Goal: Information Seeking & Learning: Check status

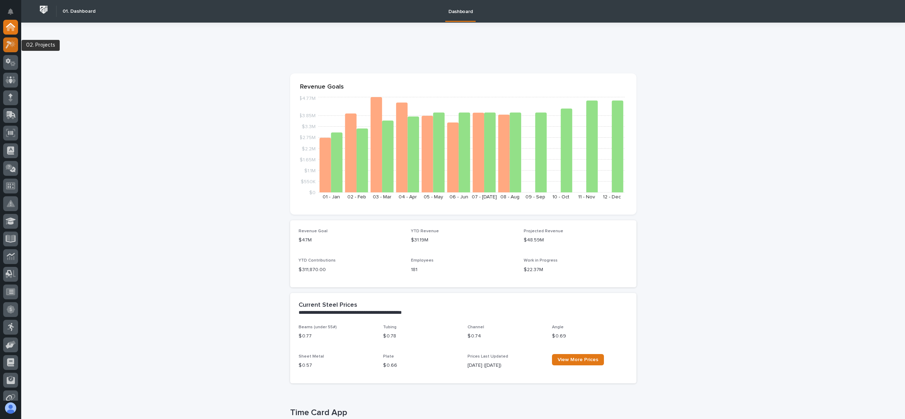
click at [12, 46] on icon at bounding box center [13, 44] width 6 height 7
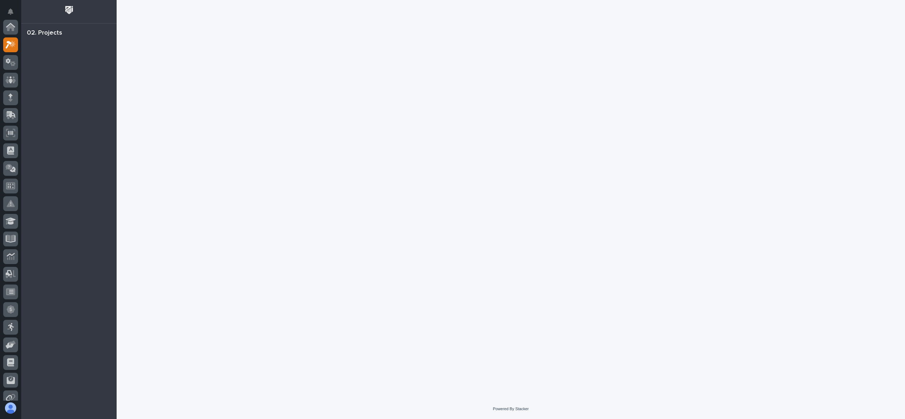
scroll to position [18, 0]
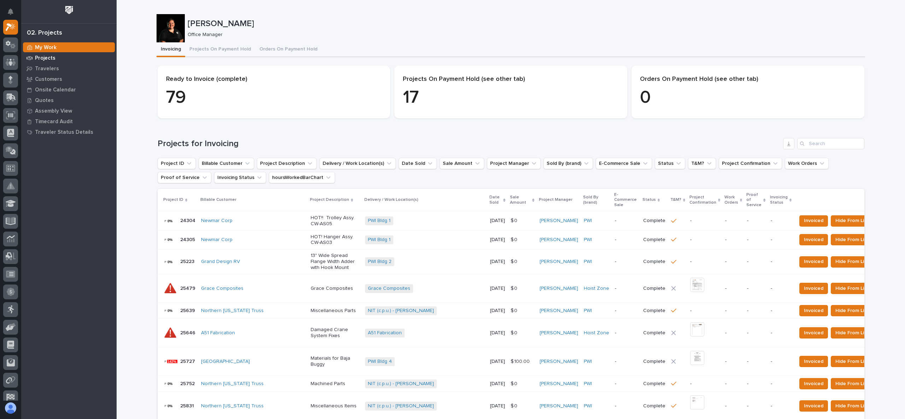
click at [48, 58] on p "Projects" at bounding box center [45, 58] width 20 height 6
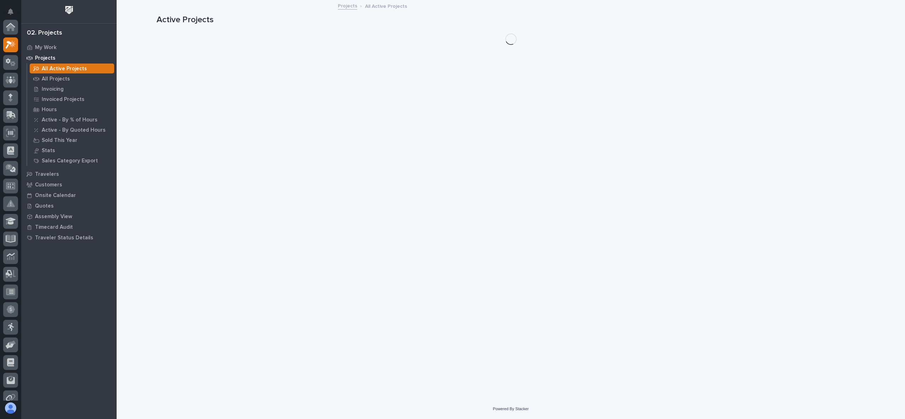
scroll to position [18, 0]
click at [60, 80] on p "All Projects" at bounding box center [56, 79] width 28 height 6
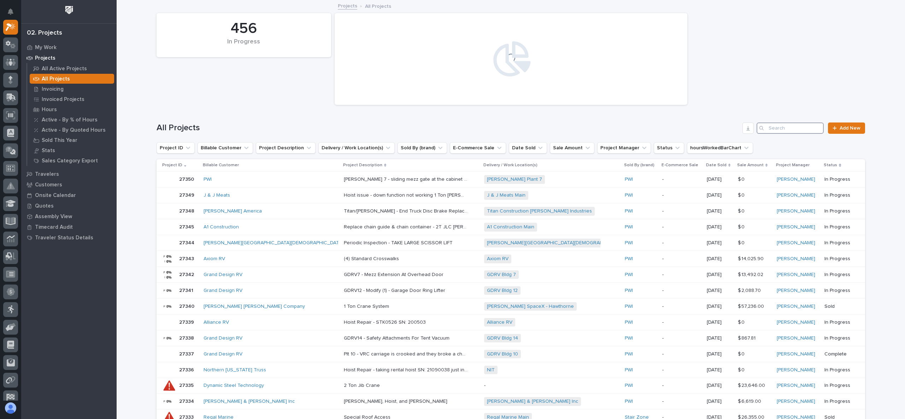
click at [775, 125] on input "Search" at bounding box center [789, 128] width 67 height 11
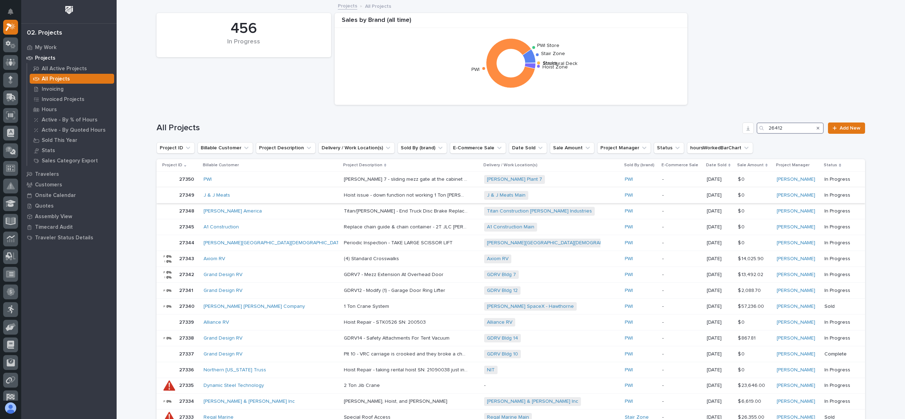
type input "26412"
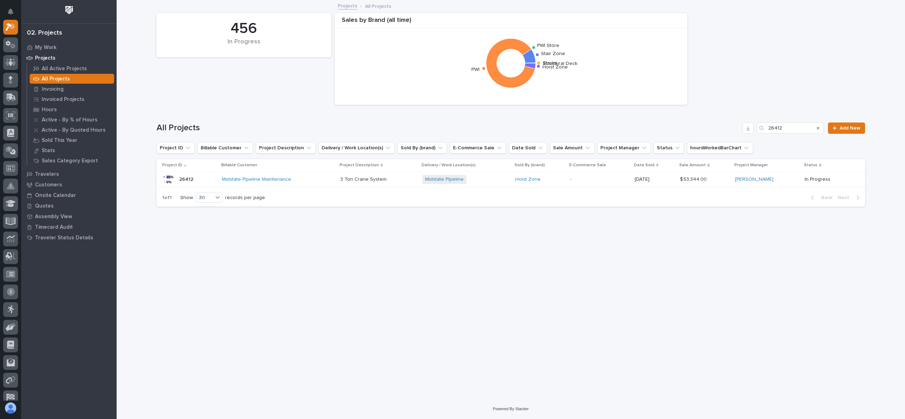
click at [189, 179] on p "26412" at bounding box center [187, 178] width 16 height 7
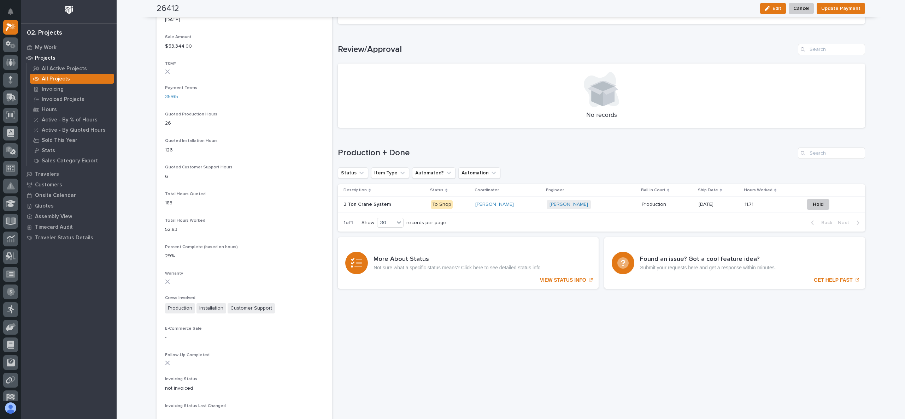
scroll to position [424, 0]
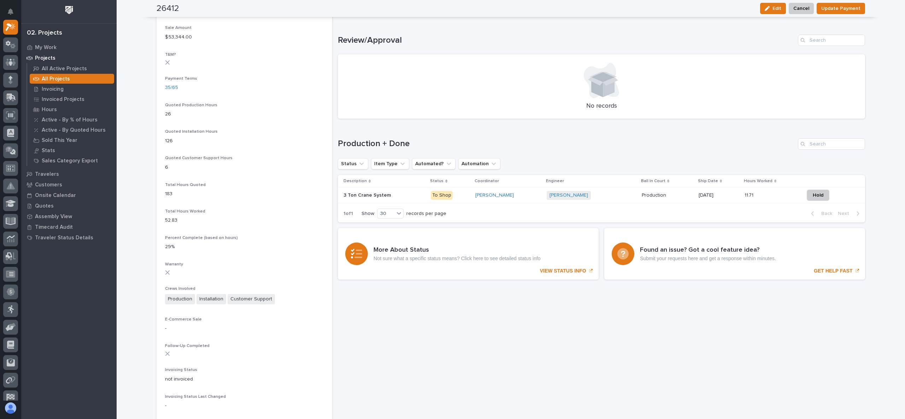
click at [369, 197] on p "3 Ton Crane System" at bounding box center [367, 194] width 49 height 7
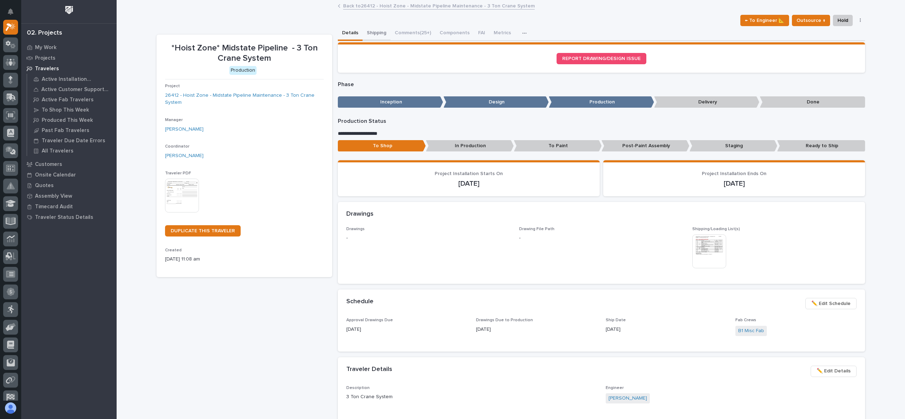
click at [369, 33] on button "Shipping" at bounding box center [376, 33] width 28 height 15
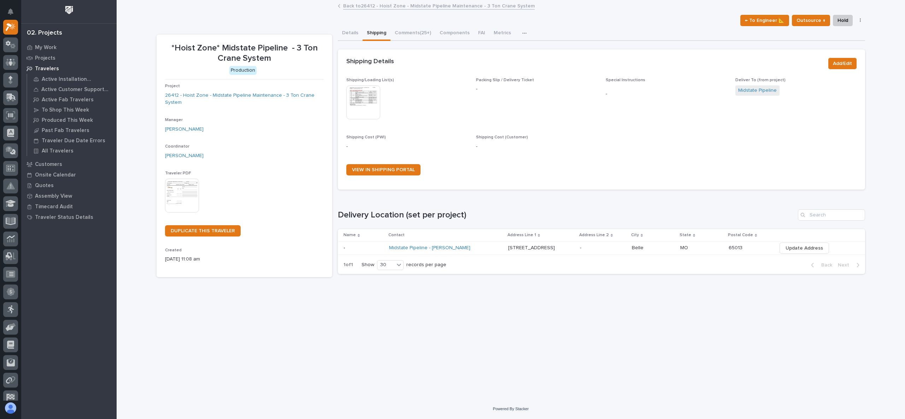
click at [366, 109] on img at bounding box center [363, 102] width 34 height 34
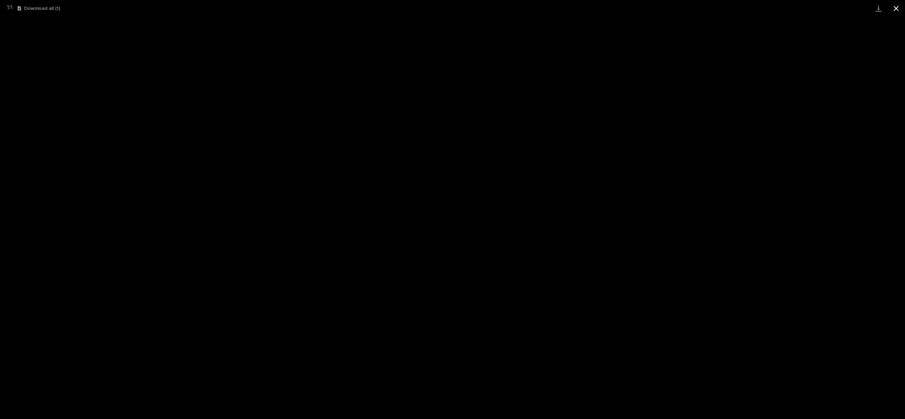
click at [893, 10] on button "Close gallery" at bounding box center [896, 8] width 18 height 17
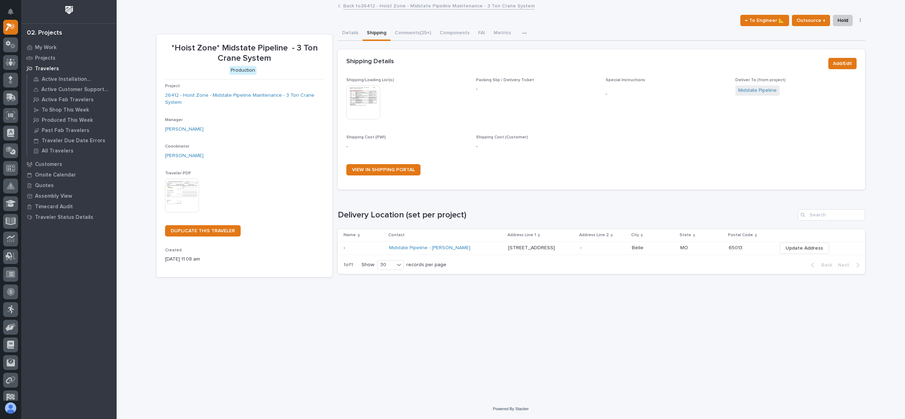
click at [352, 103] on img at bounding box center [363, 102] width 34 height 34
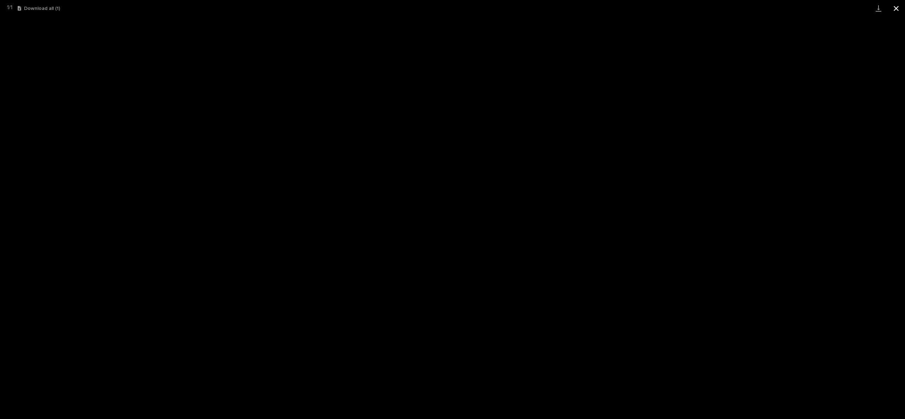
click at [896, 4] on button "Close gallery" at bounding box center [896, 8] width 18 height 17
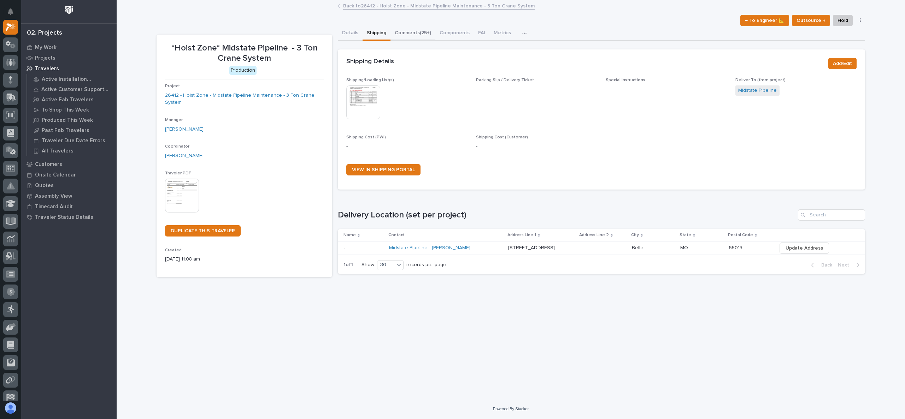
click at [427, 35] on button "Comments (25+)" at bounding box center [412, 33] width 45 height 15
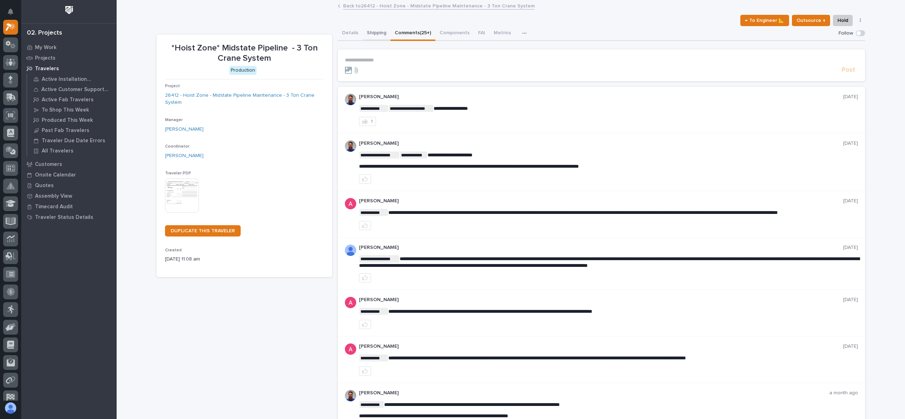
click at [372, 34] on button "Shipping" at bounding box center [376, 33] width 28 height 15
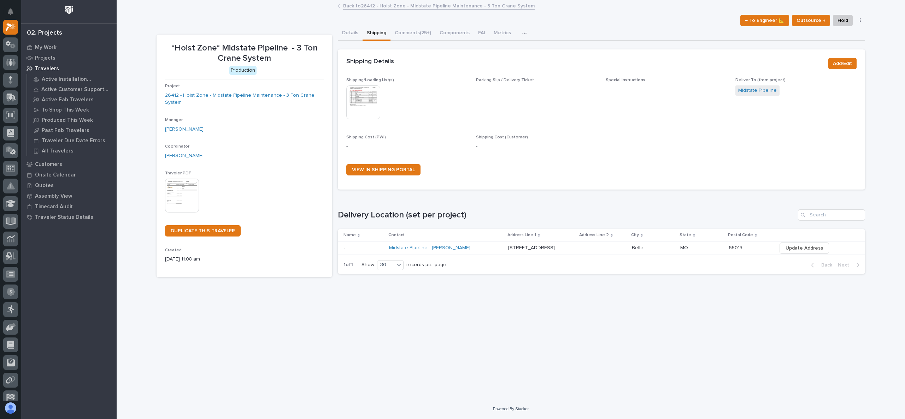
click at [399, 2] on link "Back to 26412 - Hoist Zone - Midstate Pipeline Maintenance - 3 Ton Crane System" at bounding box center [438, 5] width 191 height 8
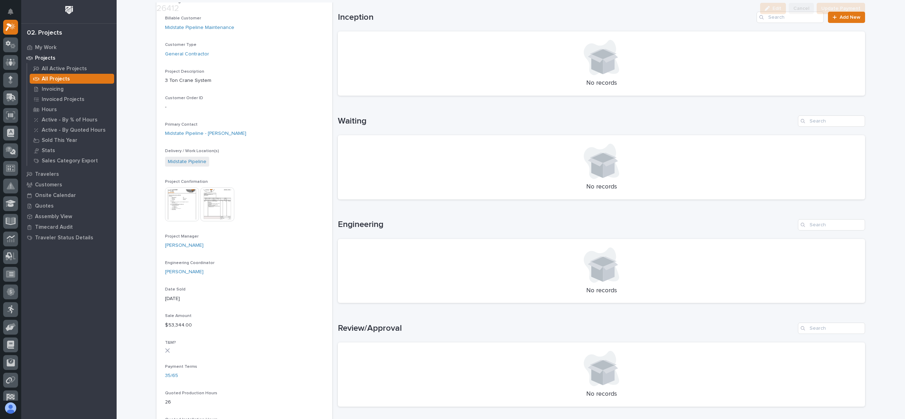
scroll to position [212, 0]
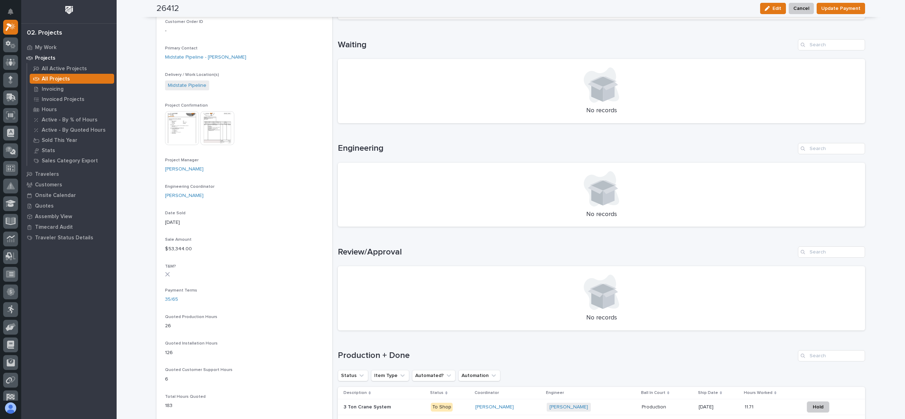
click at [191, 125] on img at bounding box center [182, 128] width 34 height 34
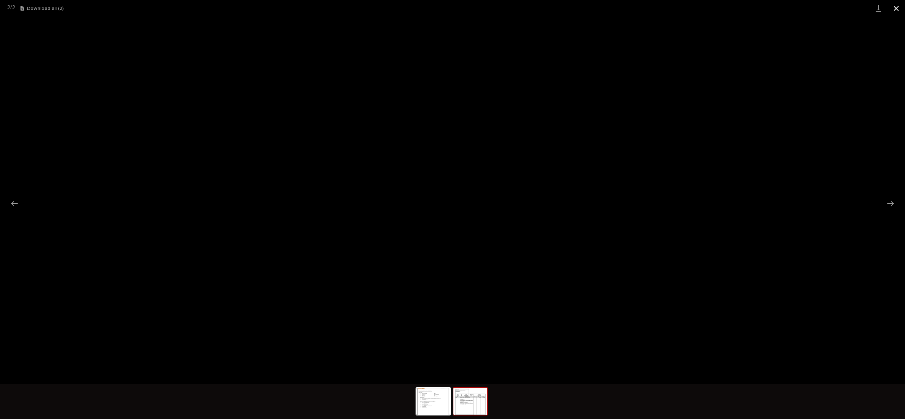
drag, startPoint x: 897, startPoint y: 12, endPoint x: 547, endPoint y: 12, distance: 349.7
click at [896, 12] on button "Close gallery" at bounding box center [896, 8] width 18 height 17
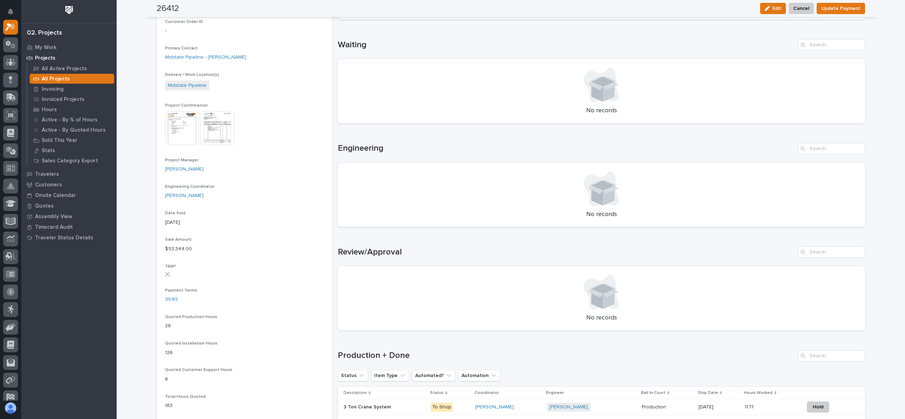
click at [69, 10] on img at bounding box center [69, 10] width 13 height 13
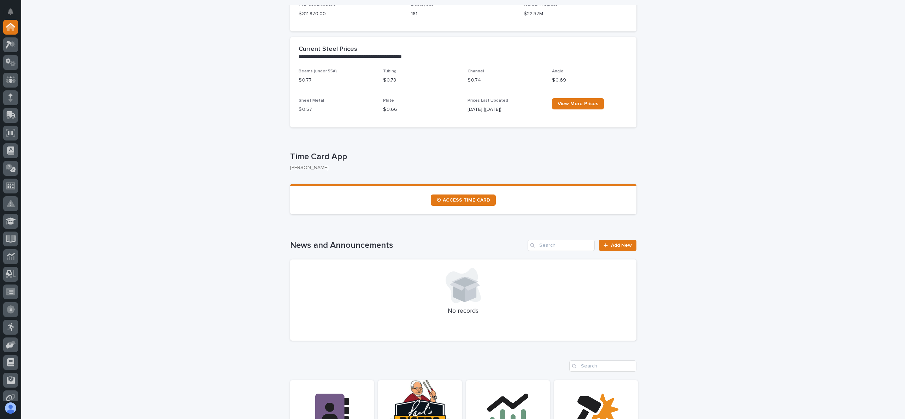
scroll to position [318, 0]
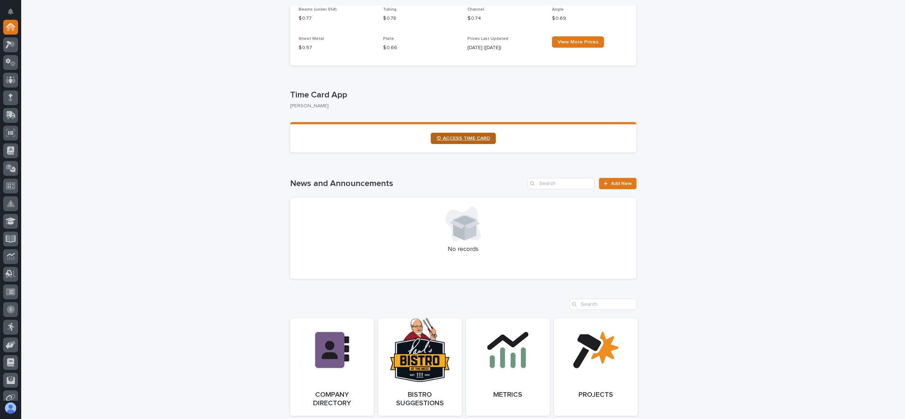
click at [461, 136] on span "⏲ ACCESS TIME CARD" at bounding box center [463, 138] width 54 height 5
